Goal: Communication & Community: Answer question/provide support

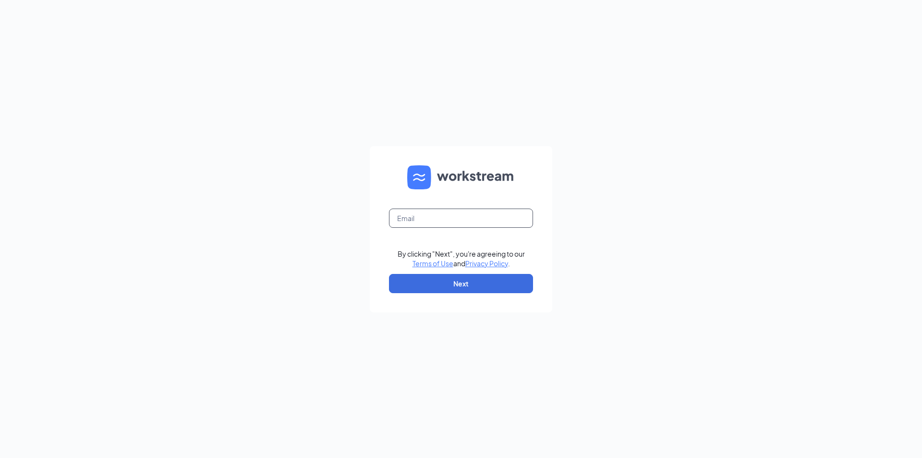
click at [421, 214] on input "text" at bounding box center [461, 217] width 144 height 19
type input "kmata@scrivanos.com"
click at [443, 283] on button "Next" at bounding box center [461, 283] width 144 height 19
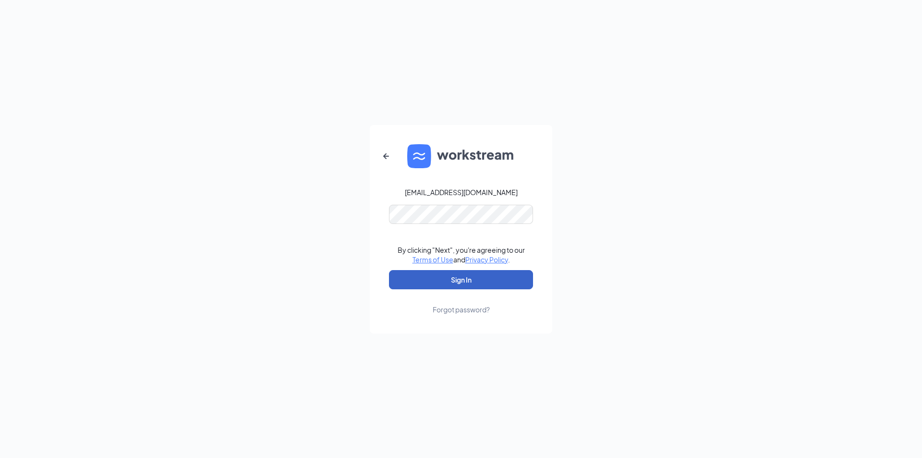
click at [418, 282] on button "Sign In" at bounding box center [461, 279] width 144 height 19
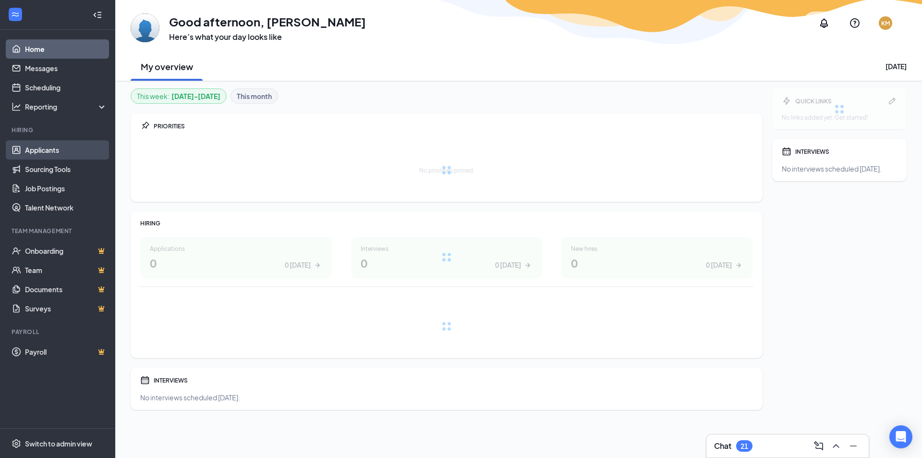
click at [36, 149] on link "Applicants" at bounding box center [66, 149] width 82 height 19
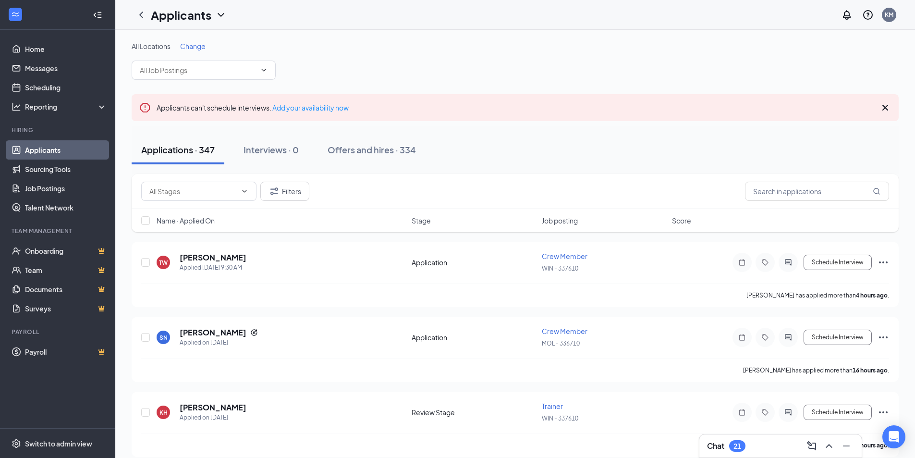
click at [180, 151] on div "Applications · 347" at bounding box center [177, 150] width 73 height 12
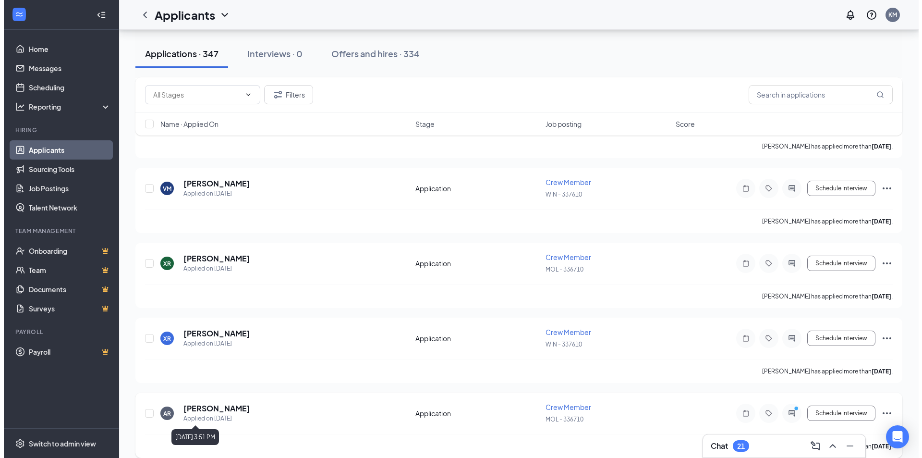
scroll to position [4059, 0]
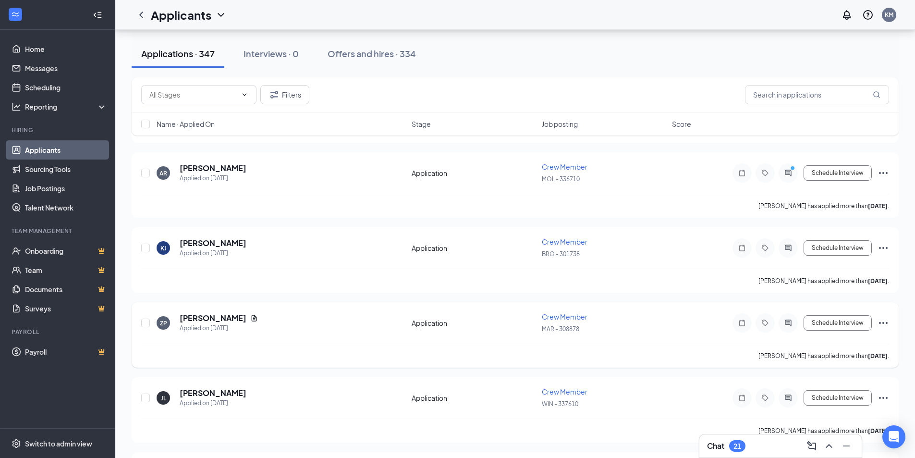
click at [791, 322] on icon "ActiveChat" at bounding box center [788, 323] width 12 height 8
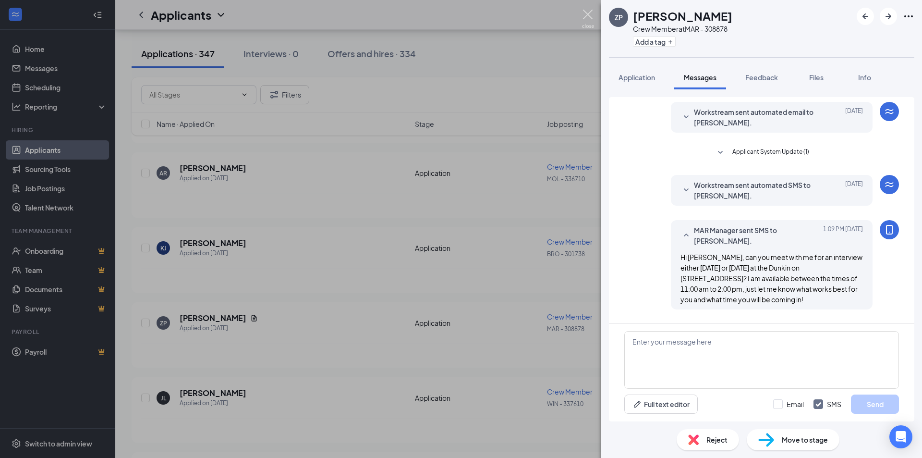
click at [589, 17] on img at bounding box center [588, 19] width 12 height 19
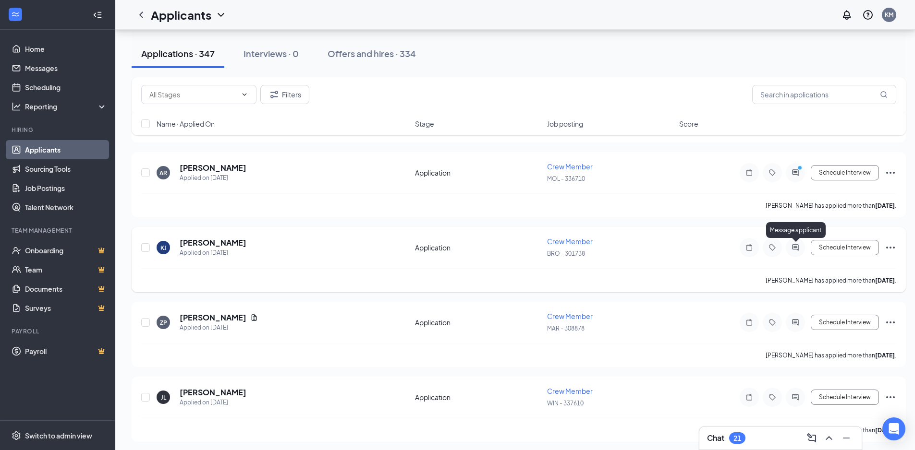
click at [795, 245] on icon "ActiveChat" at bounding box center [795, 247] width 6 height 6
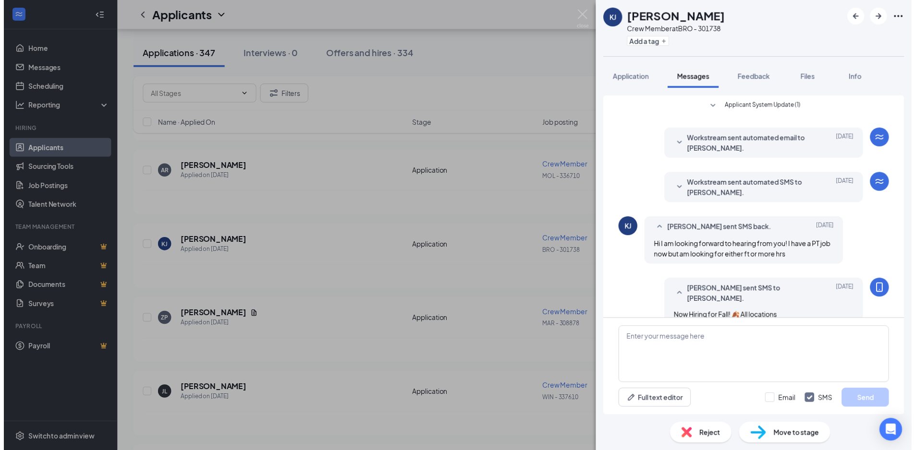
scroll to position [186, 0]
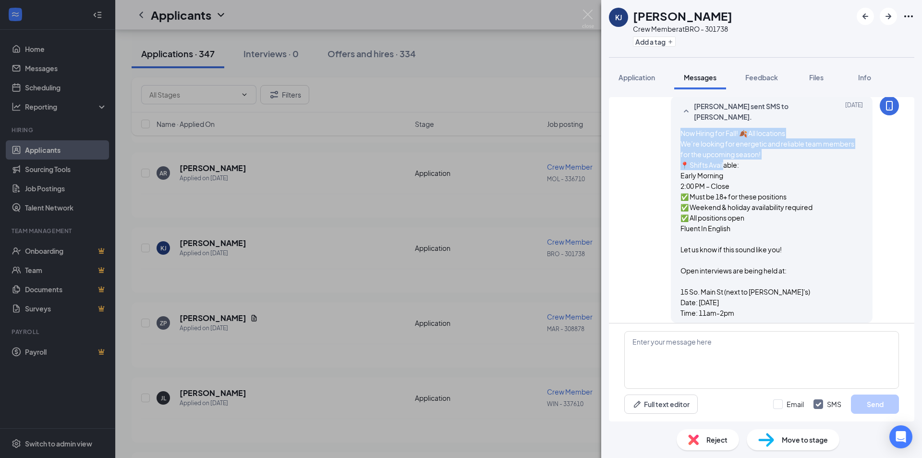
drag, startPoint x: 715, startPoint y: 156, endPoint x: 709, endPoint y: 148, distance: 9.9
click at [714, 152] on span "Now Hiring for Fall! 🍂 All locations We’re looking for energetic and reliable t…" at bounding box center [767, 223] width 174 height 188
click at [648, 133] on div "[PERSON_NAME] sent SMS to [PERSON_NAME]. [DATE] Now Hiring for Fall! 🍂 All loca…" at bounding box center [761, 211] width 275 height 231
drag, startPoint x: 674, startPoint y: 122, endPoint x: 787, endPoint y: 304, distance: 214.4
click at [787, 304] on div "Now Hiring for Fall! 🍂 All locations We’re looking for energetic and reliable t…" at bounding box center [771, 223] width 182 height 190
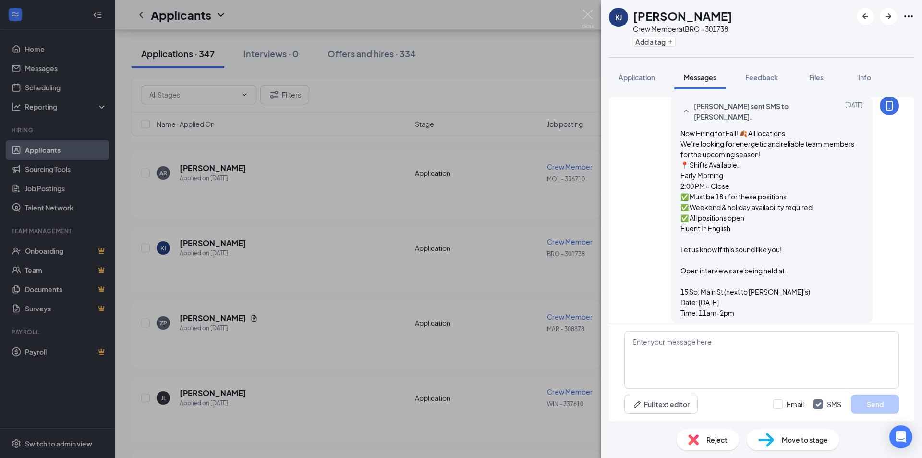
copy span "Now Hiring for Fall! 🍂 All locations We’re looking for energetic and reliable t…"
click at [585, 12] on img at bounding box center [588, 19] width 12 height 19
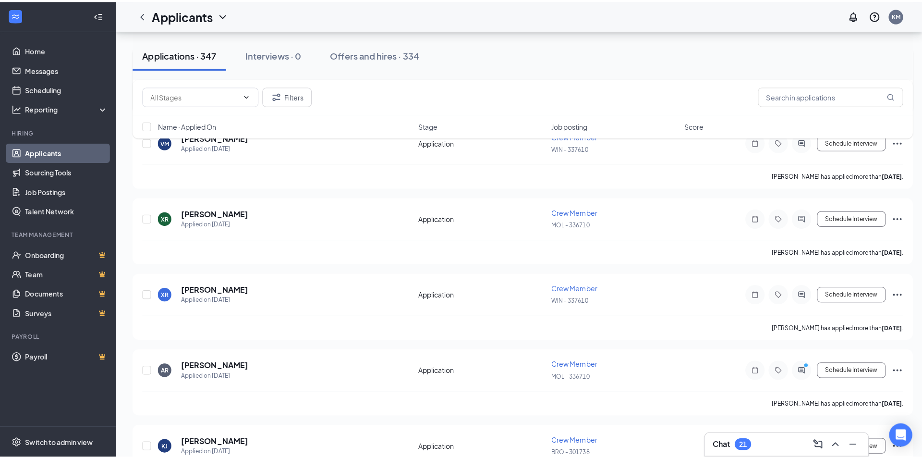
scroll to position [3723, 0]
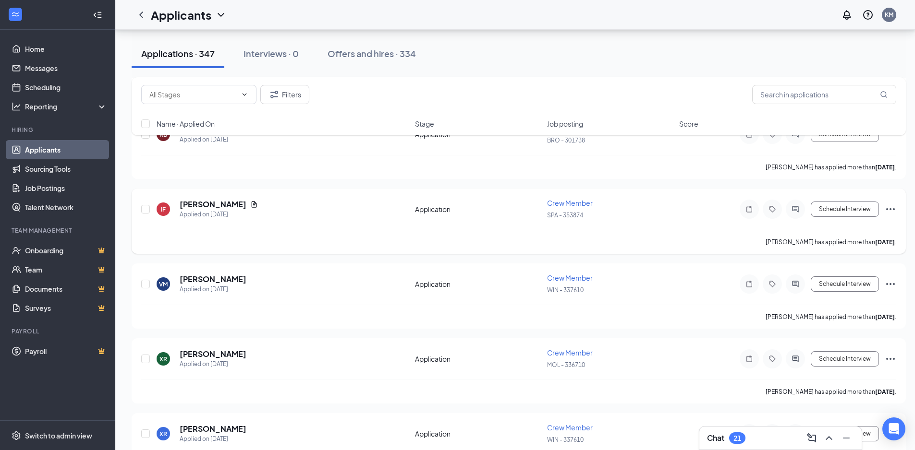
click at [796, 207] on icon "ActiveChat" at bounding box center [795, 210] width 12 height 8
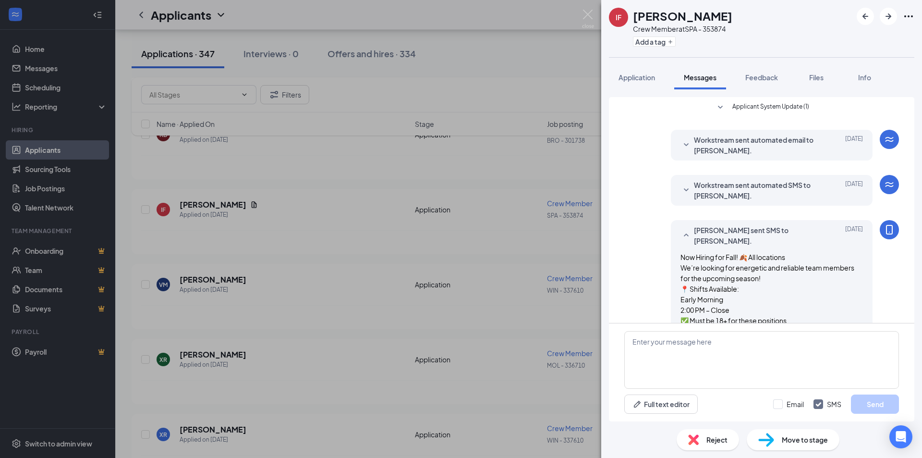
scroll to position [124, 0]
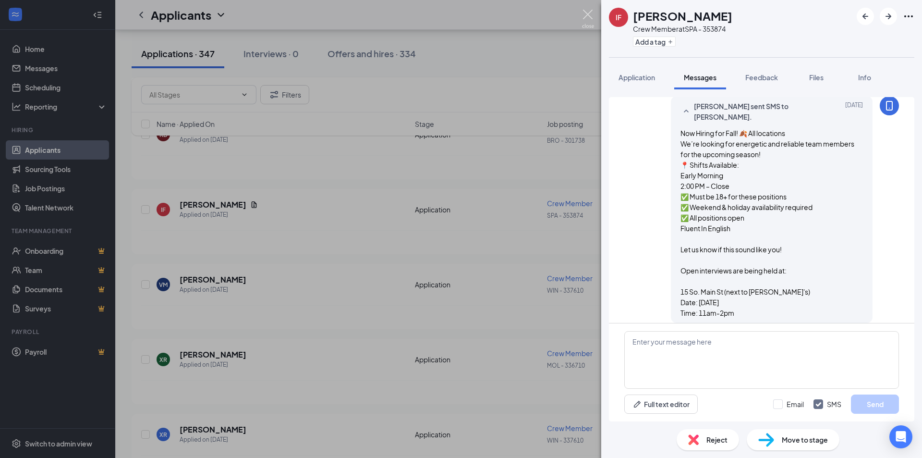
click at [587, 14] on img at bounding box center [588, 19] width 12 height 19
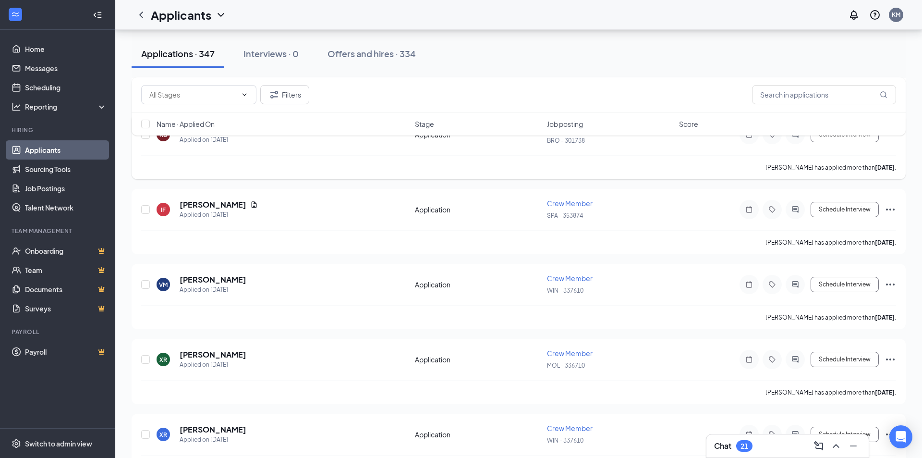
scroll to position [3675, 0]
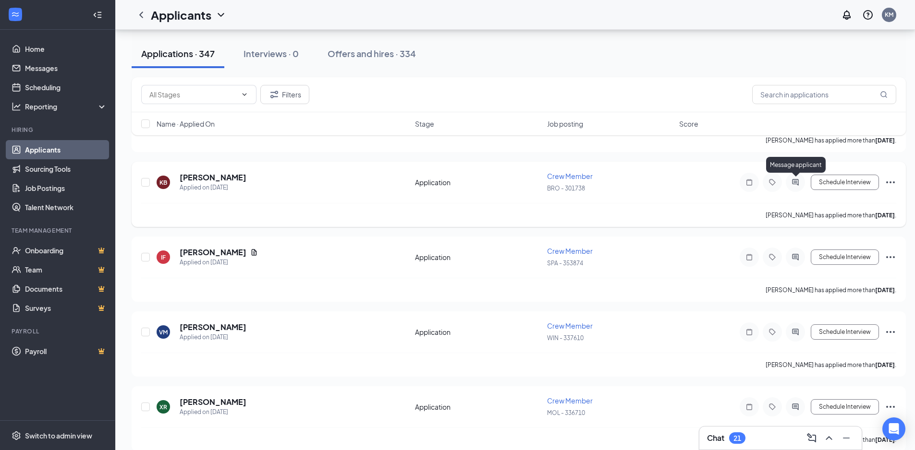
click at [796, 180] on icon "ActiveChat" at bounding box center [795, 183] width 12 height 8
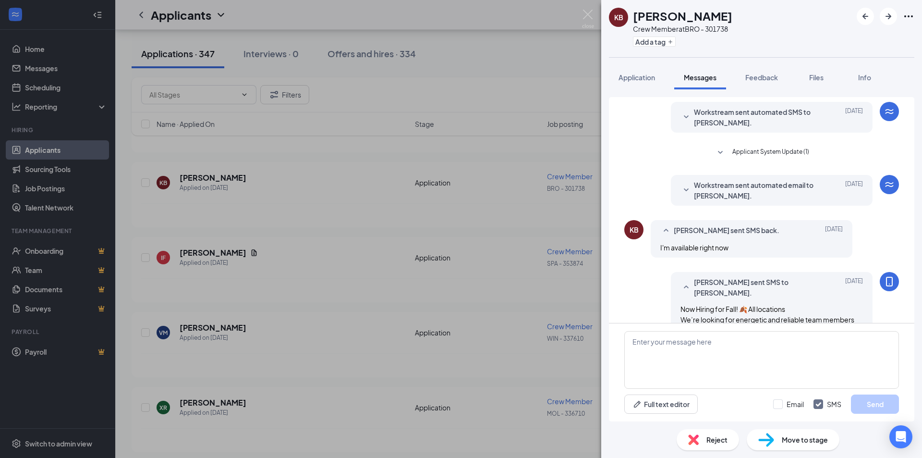
scroll to position [185, 0]
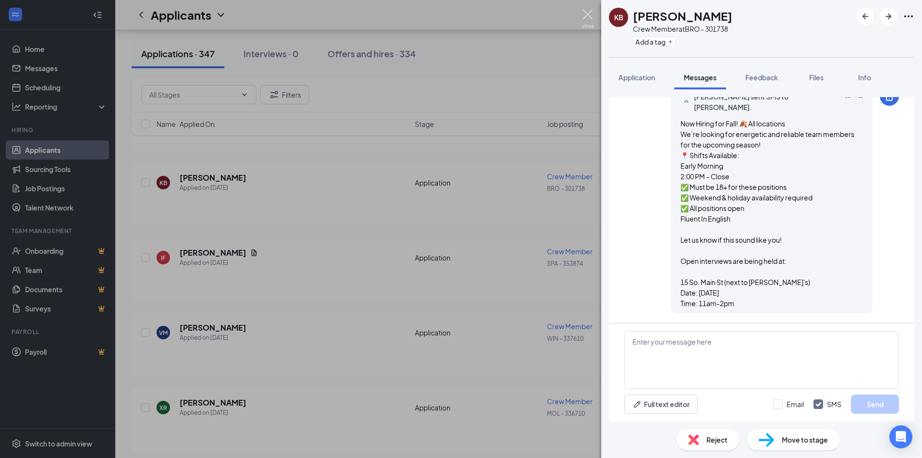
click at [587, 15] on img at bounding box center [588, 19] width 12 height 19
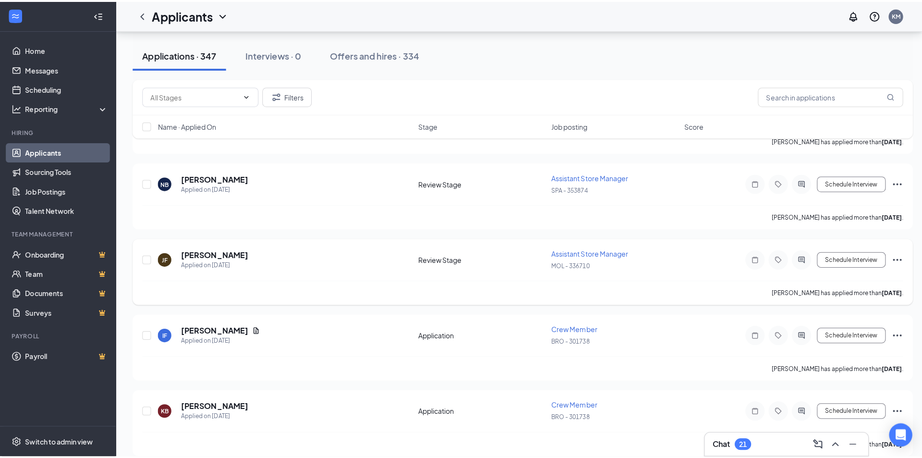
scroll to position [3435, 0]
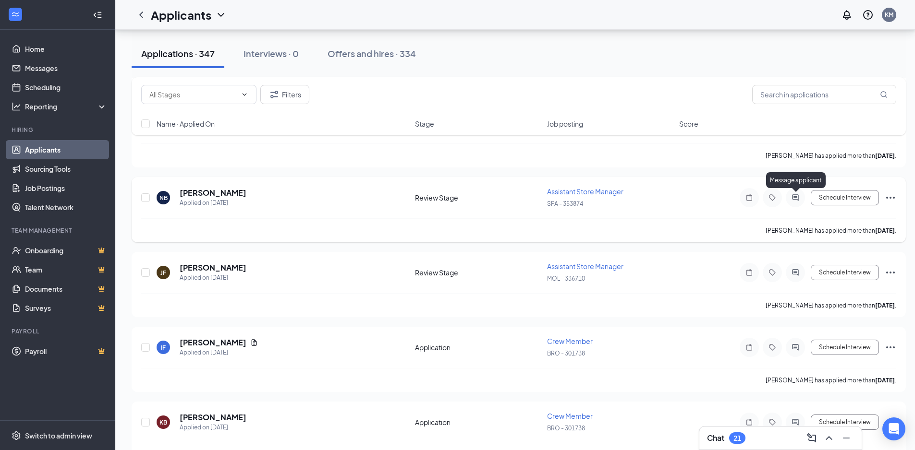
click at [799, 196] on icon "ActiveChat" at bounding box center [795, 198] width 12 height 8
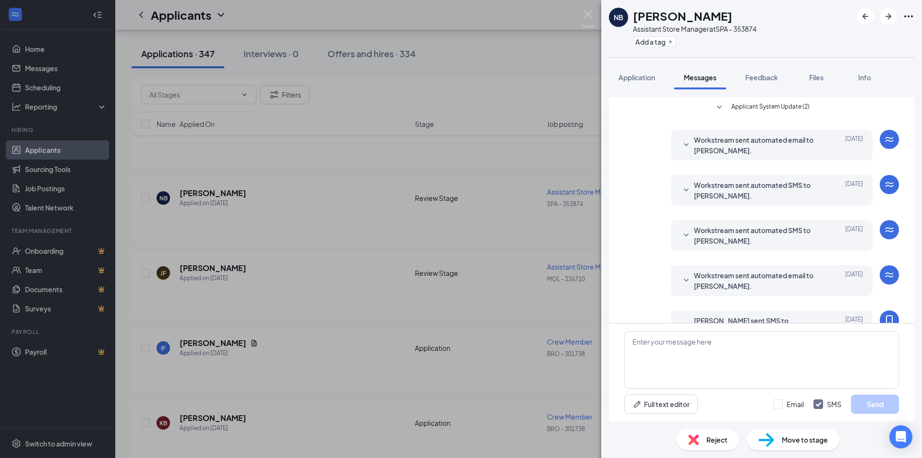
scroll to position [214, 0]
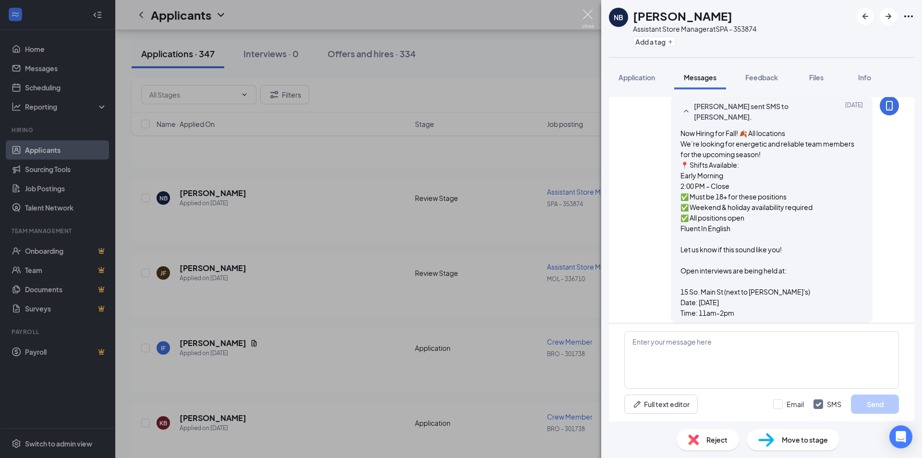
click at [585, 13] on img at bounding box center [588, 19] width 12 height 19
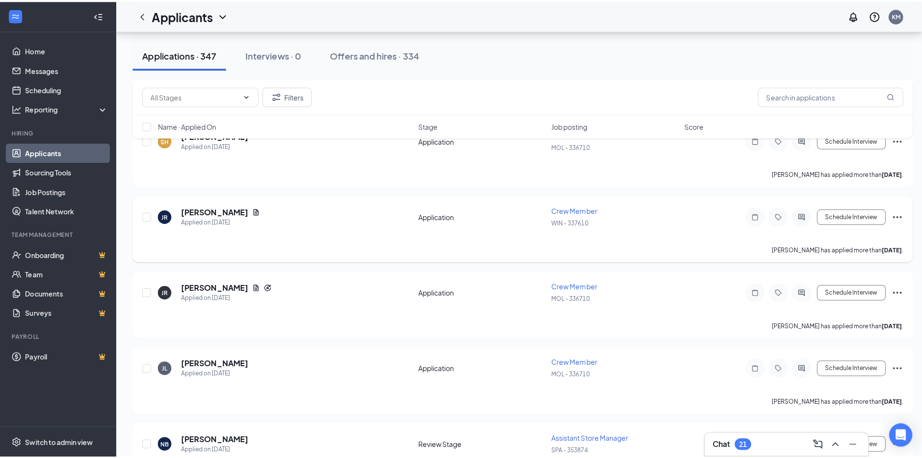
scroll to position [3147, 0]
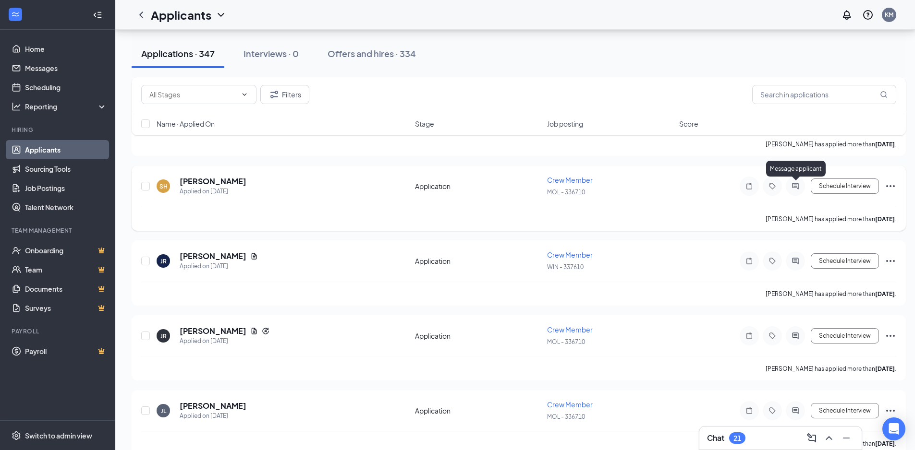
click at [790, 182] on div at bounding box center [795, 186] width 19 height 19
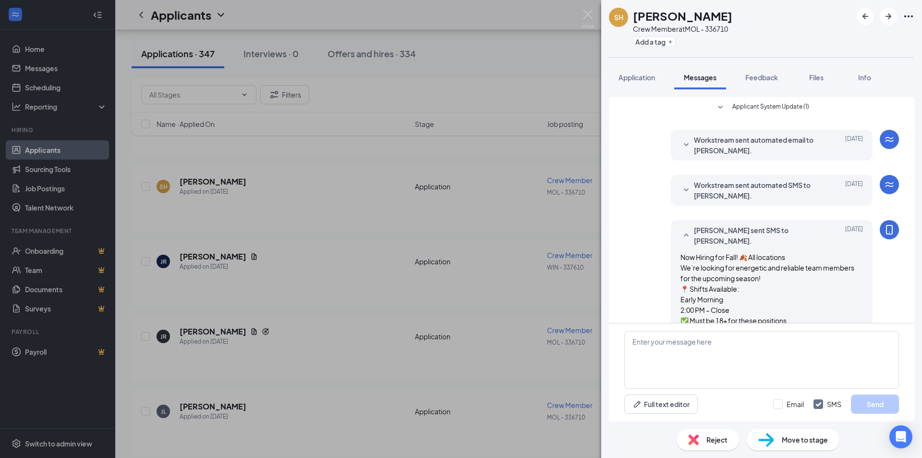
scroll to position [133, 0]
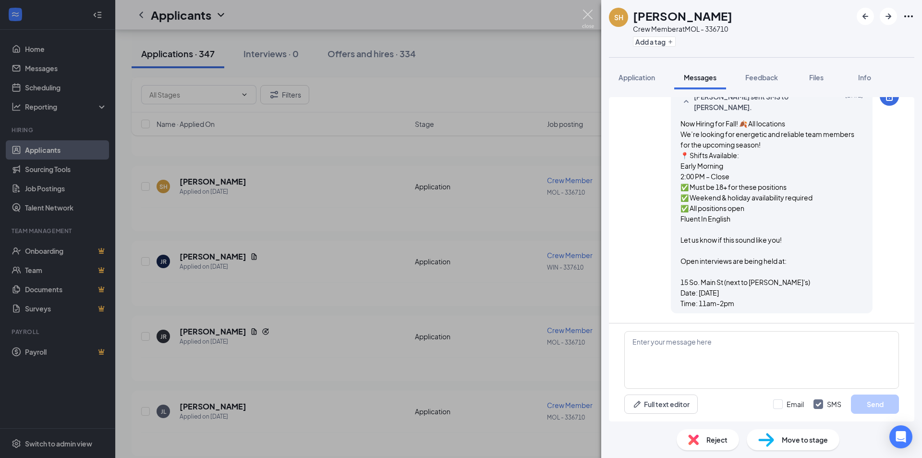
click at [586, 13] on img at bounding box center [588, 19] width 12 height 19
click at [588, 11] on img at bounding box center [588, 19] width 12 height 19
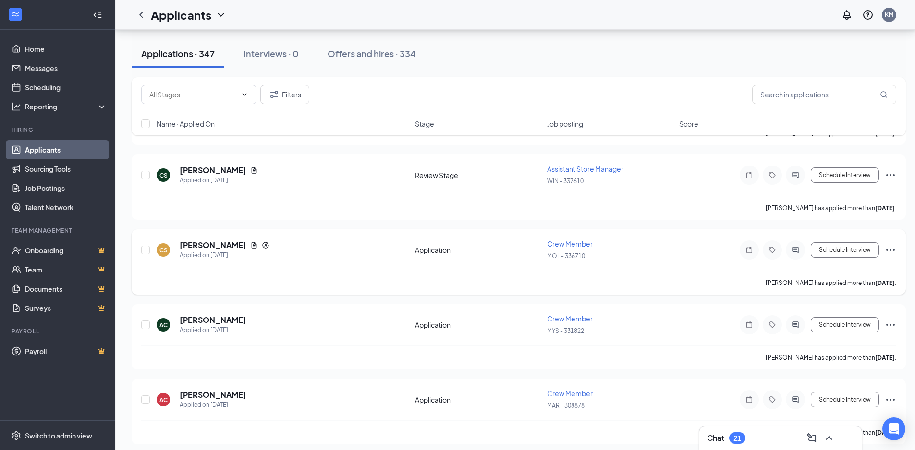
scroll to position [2715, 0]
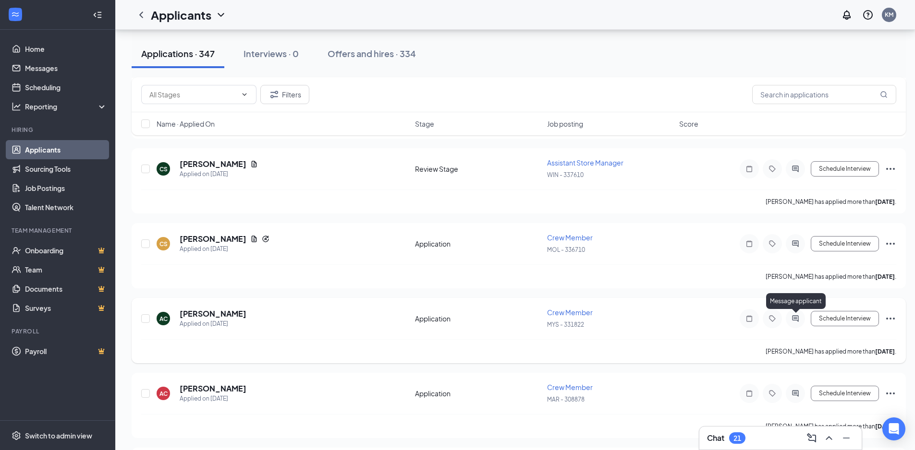
click at [797, 320] on icon "ActiveChat" at bounding box center [795, 318] width 6 height 6
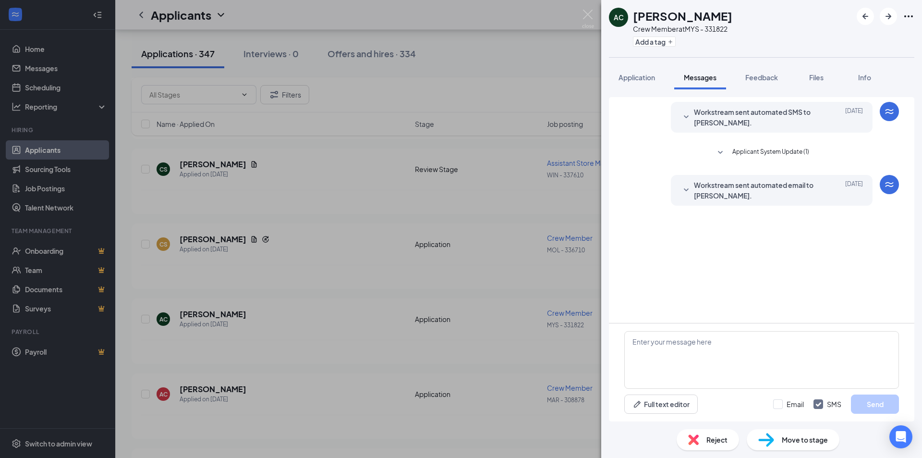
drag, startPoint x: 648, startPoint y: 350, endPoint x: 529, endPoint y: 276, distance: 139.8
click at [529, 276] on div "AC [PERSON_NAME] Crew Member at MYS - 331822 Add a tag Application Messages Fee…" at bounding box center [461, 229] width 922 height 458
click at [588, 17] on img at bounding box center [588, 19] width 12 height 19
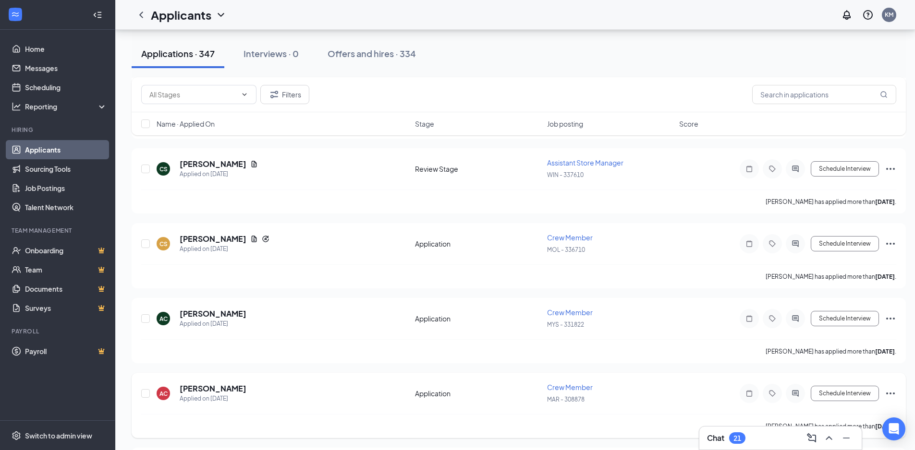
scroll to position [2763, 0]
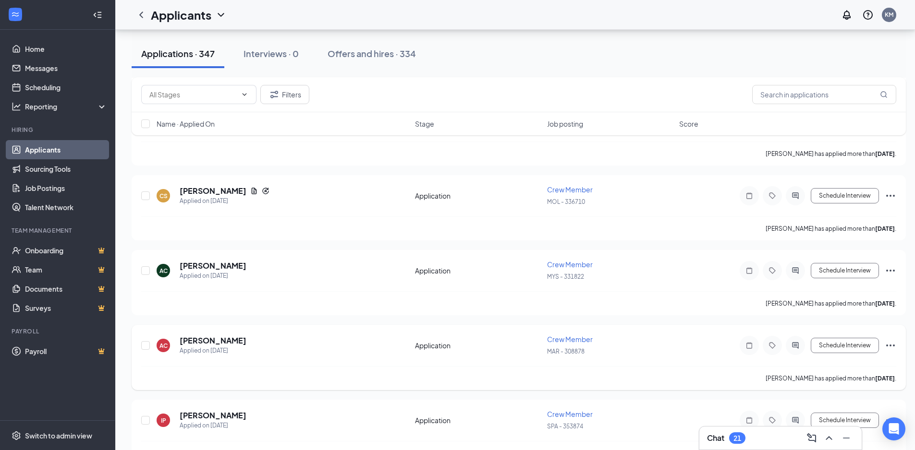
click at [794, 341] on div at bounding box center [795, 345] width 19 height 19
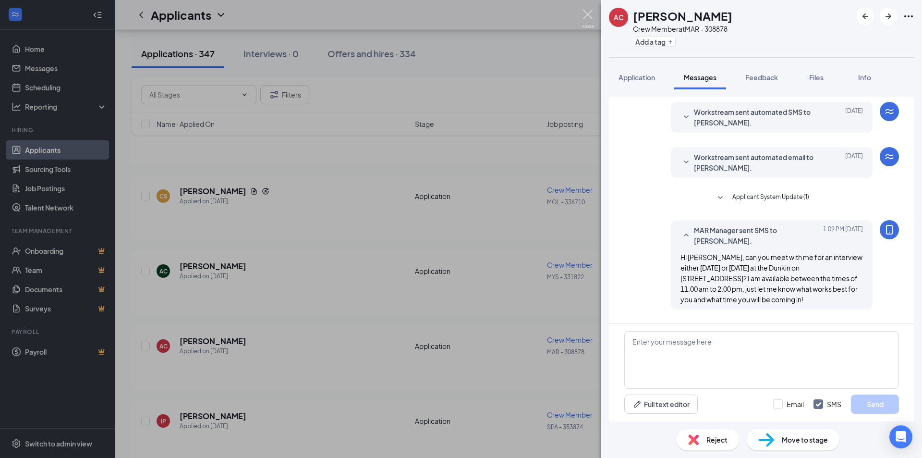
click at [589, 12] on img at bounding box center [588, 19] width 12 height 19
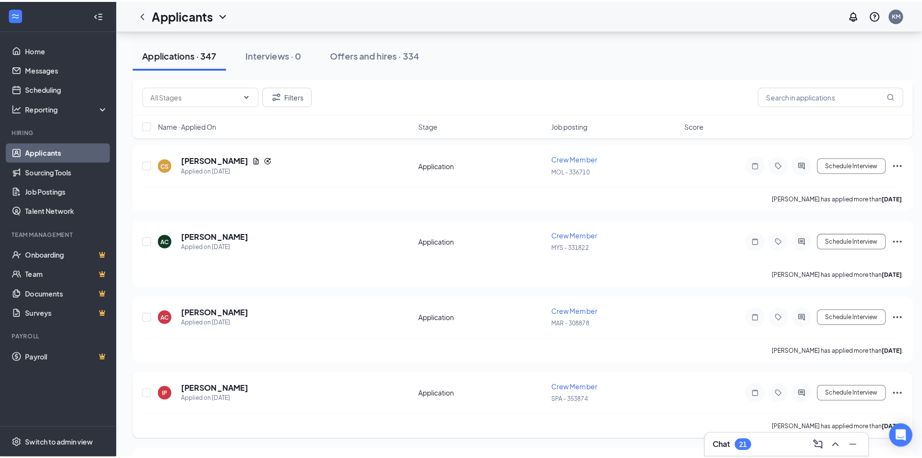
scroll to position [2811, 0]
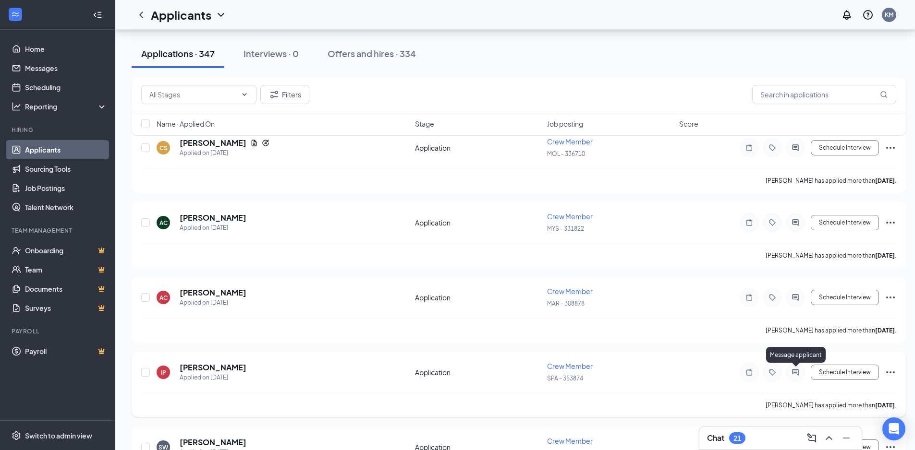
click at [797, 370] on icon "ActiveChat" at bounding box center [795, 372] width 6 height 6
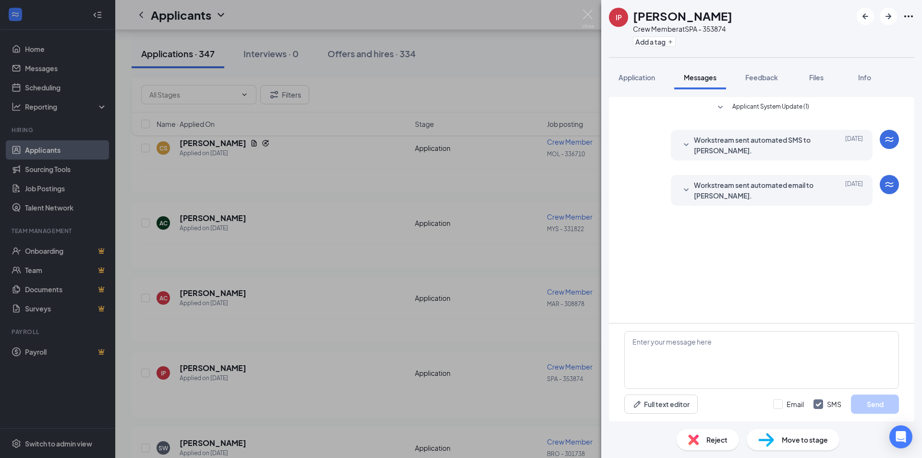
click at [585, 12] on img at bounding box center [588, 19] width 12 height 19
click at [589, 14] on img at bounding box center [588, 19] width 12 height 19
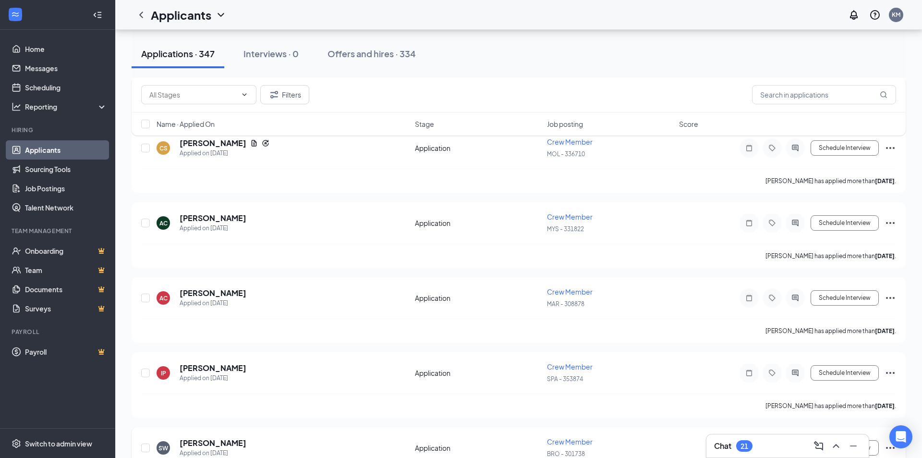
scroll to position [2859, 0]
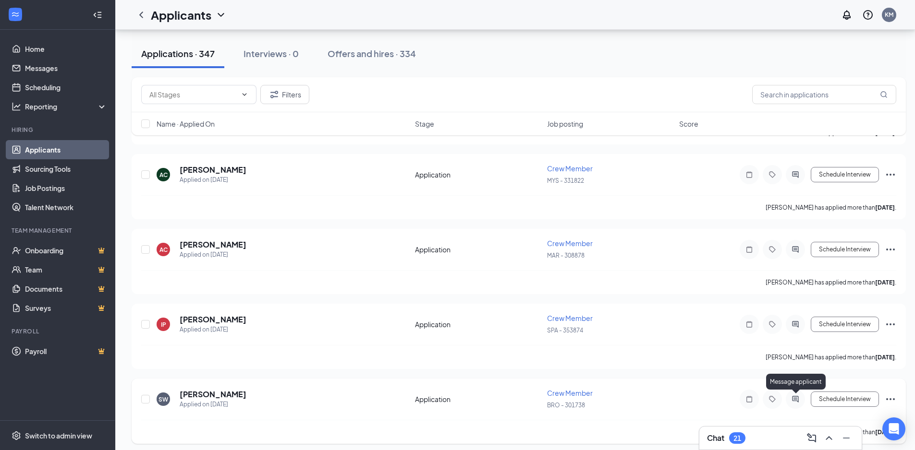
click at [793, 399] on icon "ActiveChat" at bounding box center [795, 400] width 12 height 8
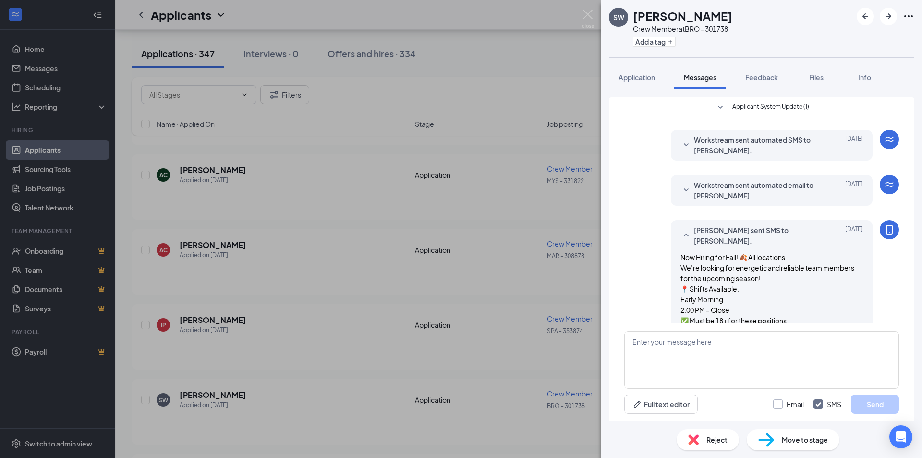
scroll to position [124, 0]
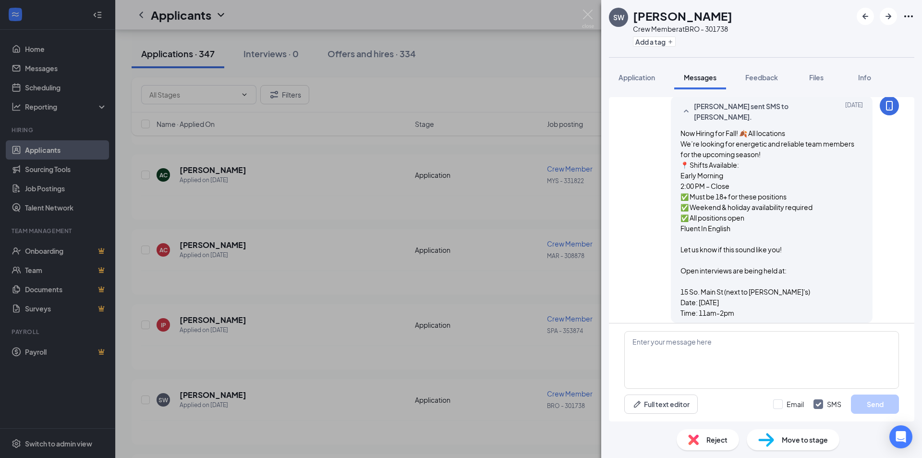
drag, startPoint x: 674, startPoint y: 123, endPoint x: 774, endPoint y: 312, distance: 213.3
click at [774, 312] on div "[PERSON_NAME] sent SMS to [PERSON_NAME]. [DATE] Now Hiring for Fall! 🍂 All loca…" at bounding box center [772, 209] width 202 height 227
click at [588, 13] on img at bounding box center [588, 19] width 12 height 19
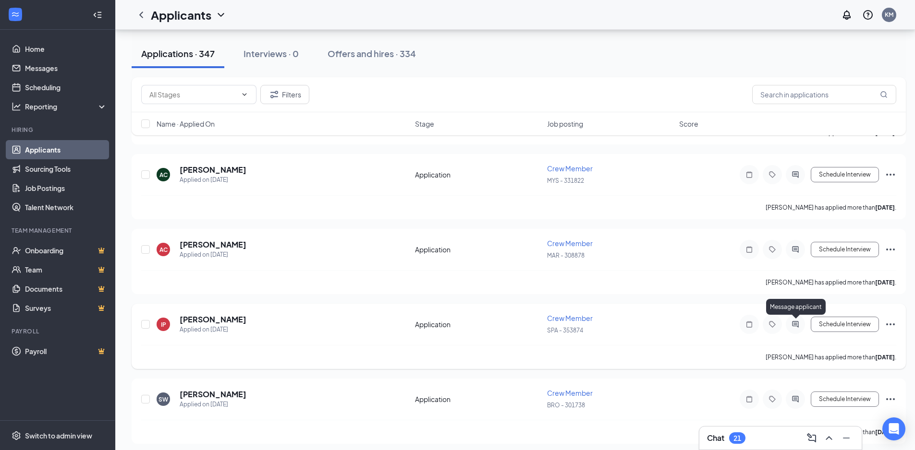
click at [795, 324] on icon "ActiveChat" at bounding box center [795, 325] width 12 height 8
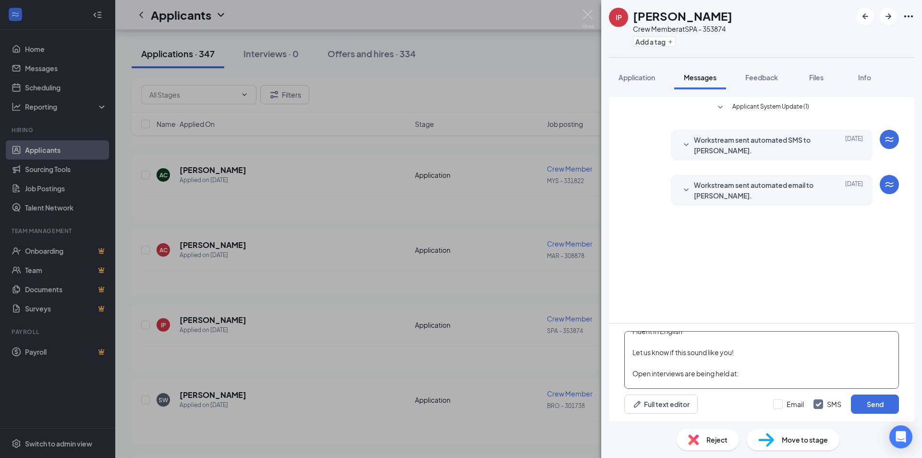
scroll to position [143, 0]
drag, startPoint x: 633, startPoint y: 355, endPoint x: 733, endPoint y: 354, distance: 99.9
click at [733, 354] on textarea "Now Hiring for Fall! 🍂 All locations We’re looking for energetic and reliable t…" at bounding box center [761, 360] width 275 height 58
click at [682, 358] on textarea "Now Hiring for Fall! 🍂 All locations We’re looking for energetic and reliable t…" at bounding box center [761, 360] width 275 height 58
click at [768, 356] on textarea "Now Hiring for Fall! 🍂 All locations We’re looking for energetic and reliable t…" at bounding box center [761, 360] width 275 height 58
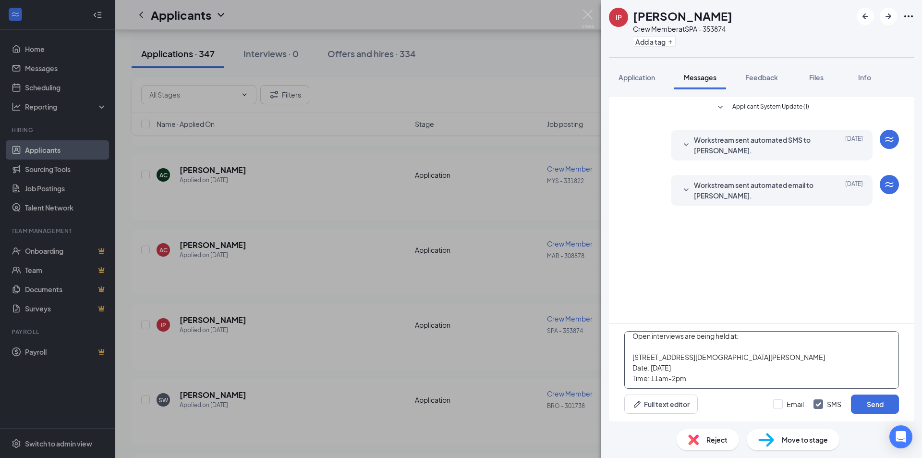
click at [774, 354] on textarea "Now Hiring for Fall! 🍂 All locations We’re looking for energetic and reliable t…" at bounding box center [761, 360] width 275 height 58
click at [679, 367] on textarea "Now Hiring for Fall! 🍂 All locations We’re looking for energetic and reliable t…" at bounding box center [761, 360] width 275 height 58
click at [741, 368] on textarea "Now Hiring for Fall! 🍂 All locations We’re looking for energetic and reliable t…" at bounding box center [761, 360] width 275 height 58
type textarea "Now Hiring for Fall! 🍂 All locations We’re looking for energetic and reliable t…"
click at [884, 401] on button "Send" at bounding box center [875, 403] width 48 height 19
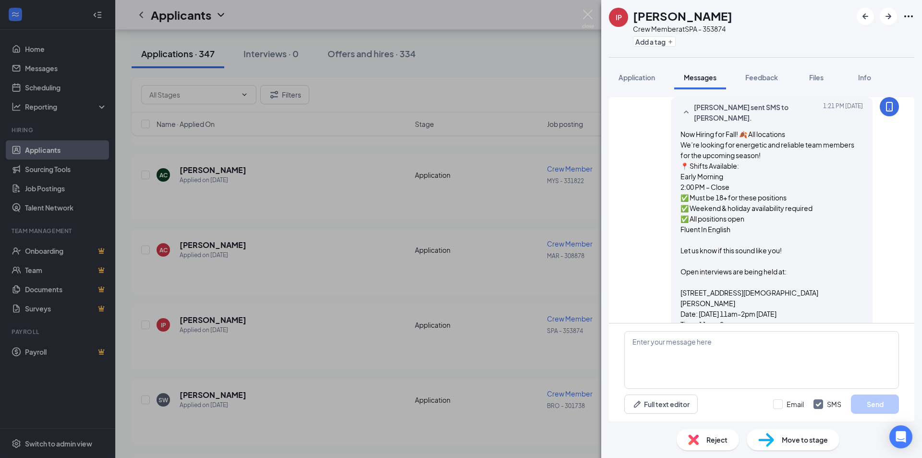
scroll to position [124, 0]
click at [671, 121] on div "[PERSON_NAME] sent SMS to [PERSON_NAME]. [DATE] 1:21 PM Now Hiring for Fall! 🍂 …" at bounding box center [772, 214] width 202 height 237
click at [671, 122] on div "[PERSON_NAME] sent SMS to [PERSON_NAME]. [DATE] 1:21 PM Now Hiring for Fall! 🍂 …" at bounding box center [772, 214] width 202 height 237
drag, startPoint x: 674, startPoint y: 123, endPoint x: 808, endPoint y: 303, distance: 224.3
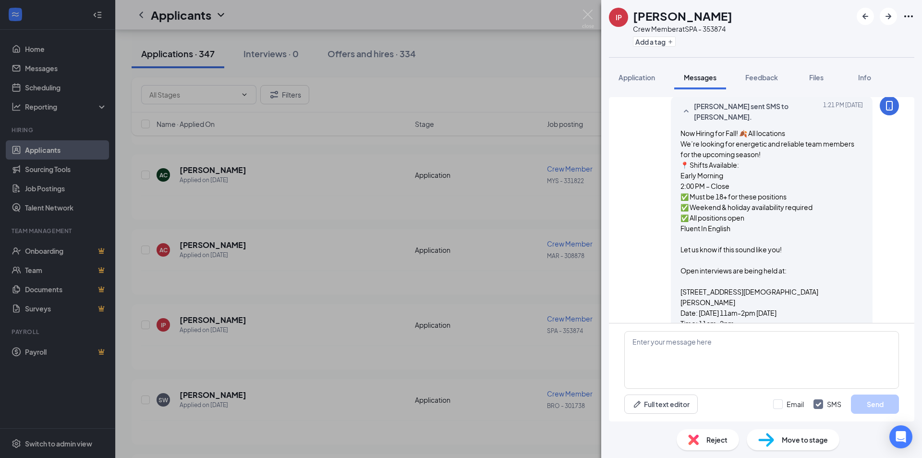
click at [806, 306] on div "Now Hiring for Fall! 🍂 All locations We’re looking for energetic and reliable t…" at bounding box center [771, 228] width 182 height 201
copy span "Now Hiring for Fall! 🍂 All locations We’re looking for energetic and reliable t…"
click at [588, 12] on img at bounding box center [588, 19] width 12 height 19
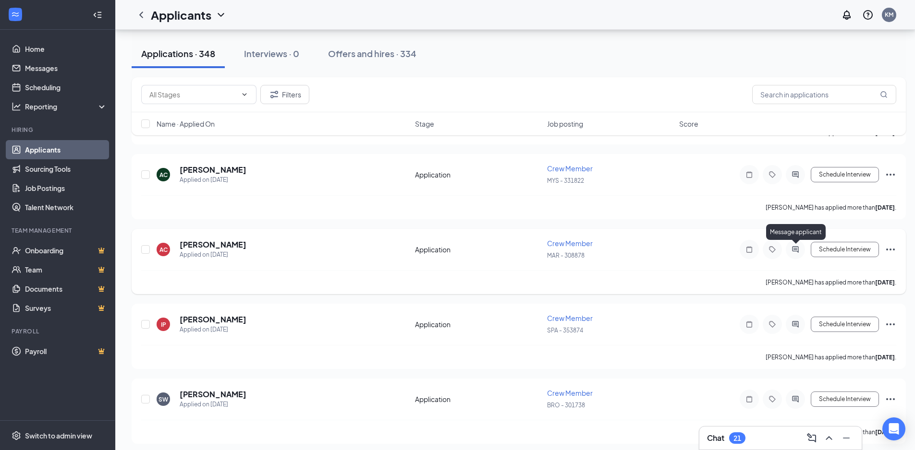
click at [795, 249] on icon "ActiveChat" at bounding box center [795, 250] width 12 height 8
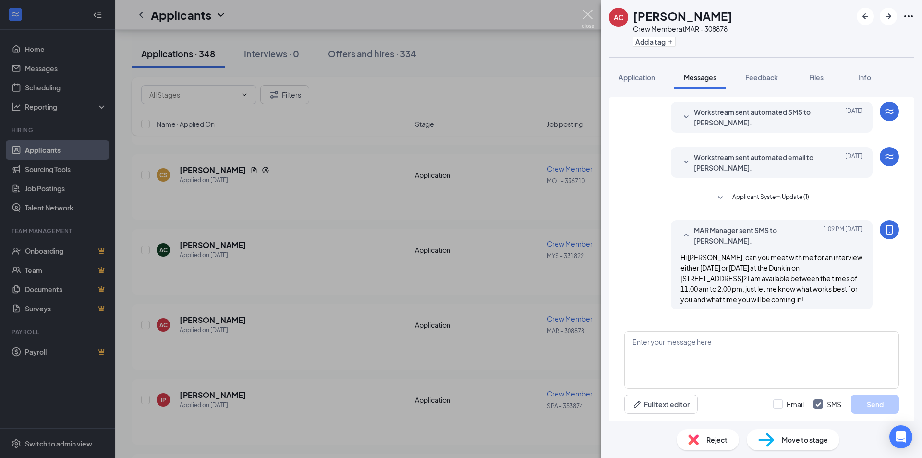
click at [585, 12] on img at bounding box center [588, 19] width 12 height 19
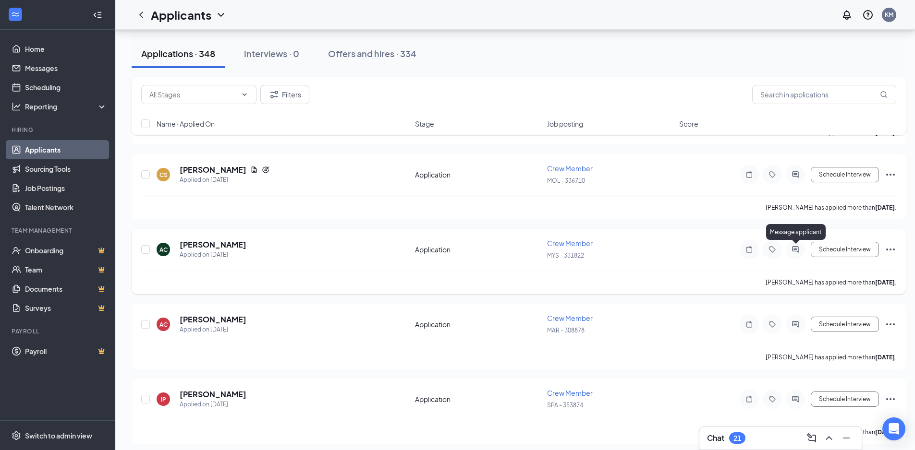
click at [799, 250] on icon "ActiveChat" at bounding box center [795, 250] width 12 height 8
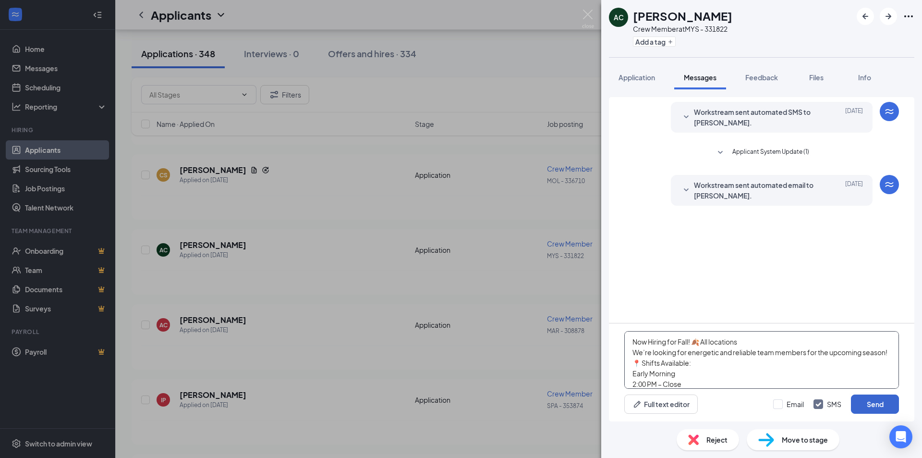
type textarea "Now Hiring for Fall! 🍂 All locations We’re looking for energetic and reliable t…"
click at [874, 398] on button "Send" at bounding box center [875, 403] width 48 height 19
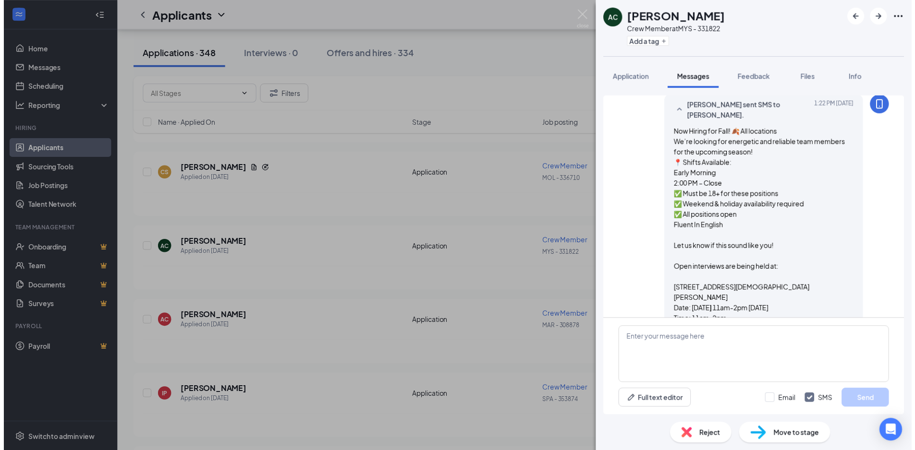
scroll to position [76, 0]
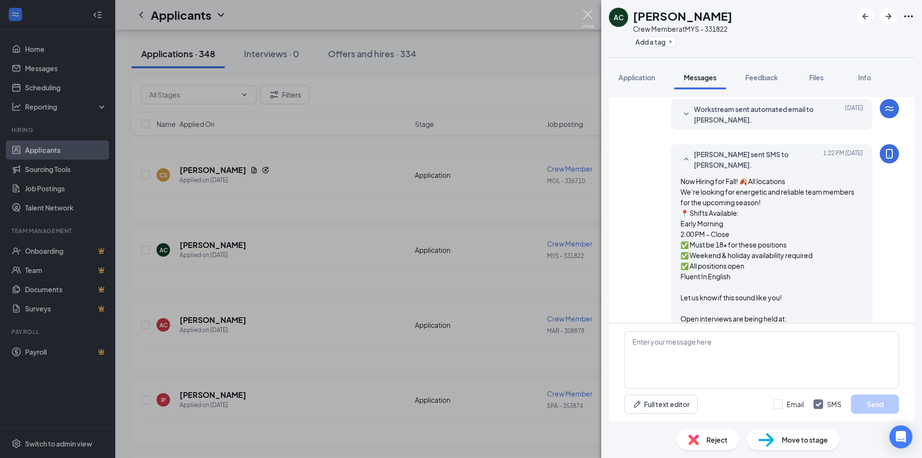
click at [589, 14] on img at bounding box center [588, 19] width 12 height 19
